Goal: Check status: Check status

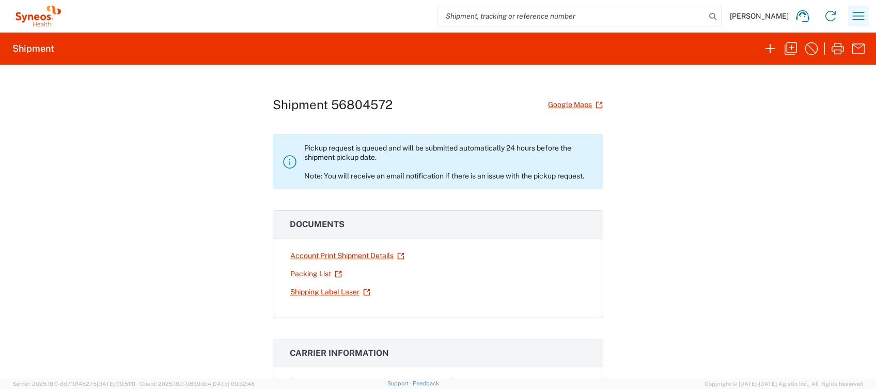
click at [855, 14] on icon "button" at bounding box center [858, 16] width 17 height 17
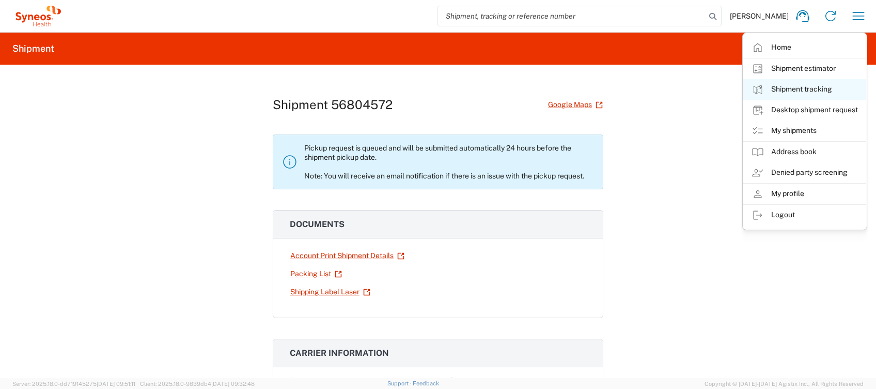
click at [817, 91] on link "Shipment tracking" at bounding box center [805, 89] width 123 height 21
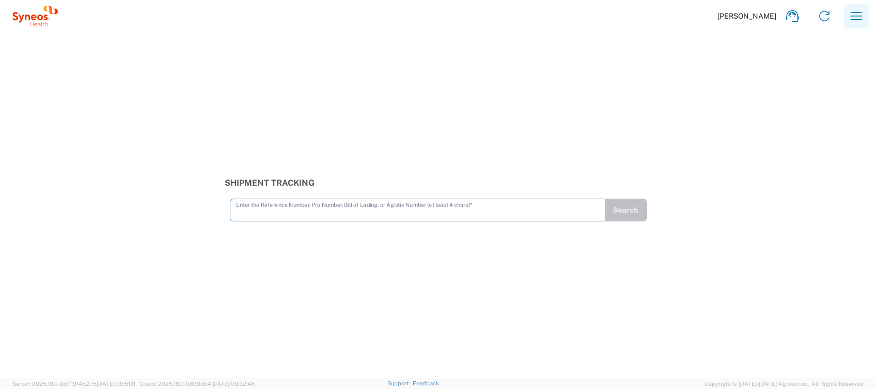
click at [857, 15] on icon "button" at bounding box center [856, 16] width 17 height 17
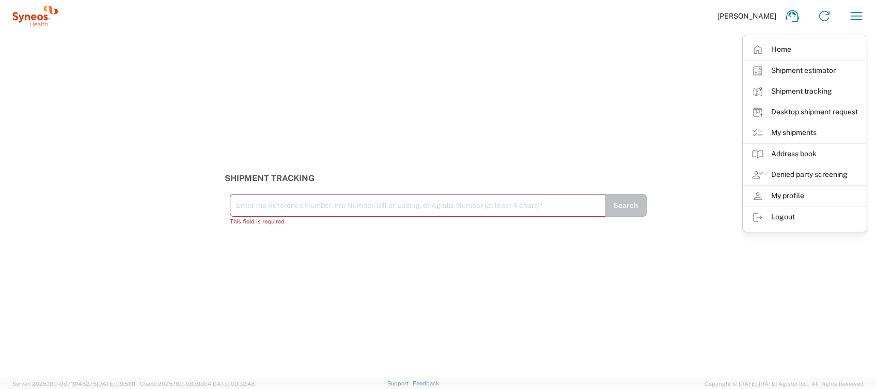
click at [457, 206] on input "text" at bounding box center [417, 204] width 363 height 18
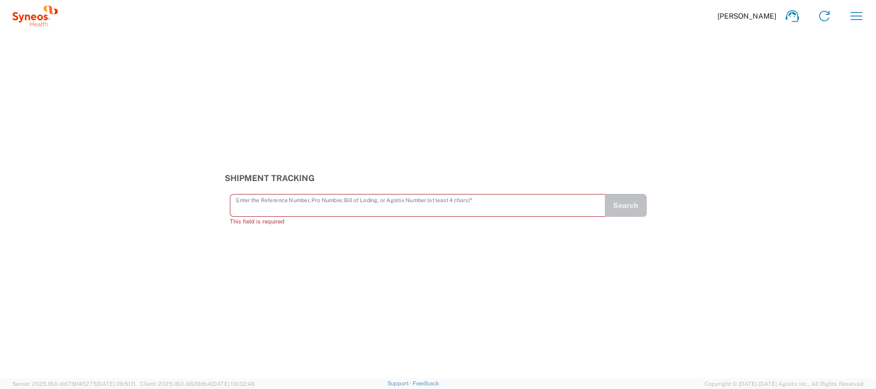
click at [292, 209] on input "text" at bounding box center [417, 204] width 363 height 18
paste input "393092475911"
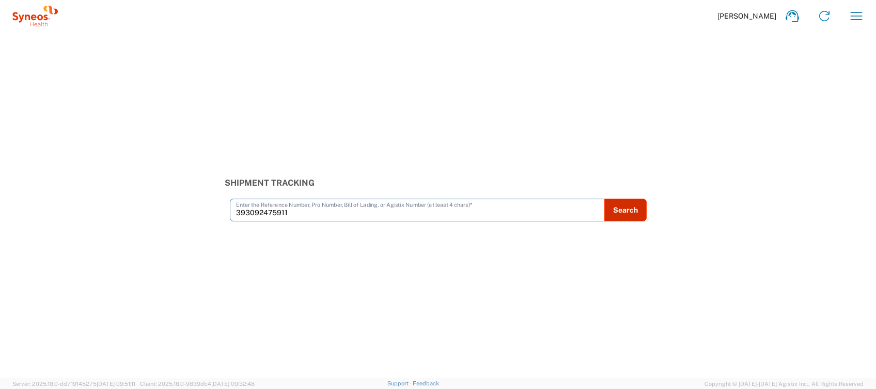
type input "393092475911"
click at [627, 209] on button "Search" at bounding box center [626, 209] width 42 height 23
